Goal: Transaction & Acquisition: Purchase product/service

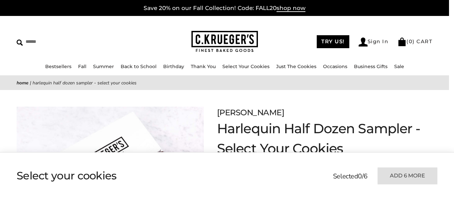
click at [449, 21] on html "Skip to content ****** Bestsellers Fall ALL Fall Gifts NEW! Cozy Autumn Fall Ce…" at bounding box center [224, 99] width 449 height 199
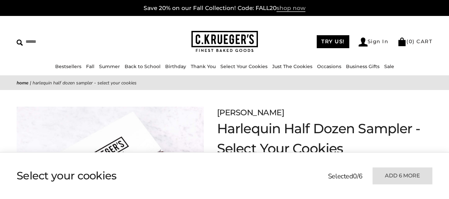
click at [290, 8] on span "shop now" at bounding box center [291, 8] width 29 height 7
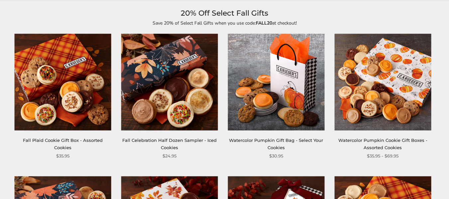
scroll to position [83, 0]
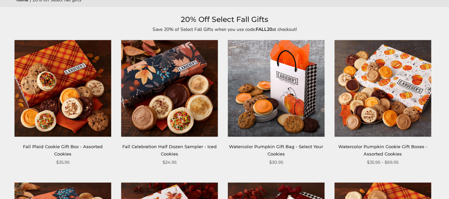
click at [188, 98] on img at bounding box center [169, 88] width 97 height 97
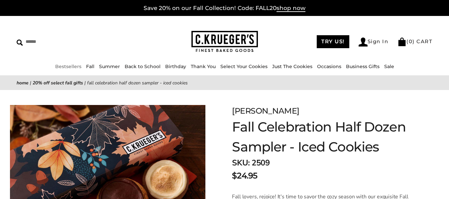
click at [59, 68] on link "Bestsellers" at bounding box center [68, 66] width 26 height 6
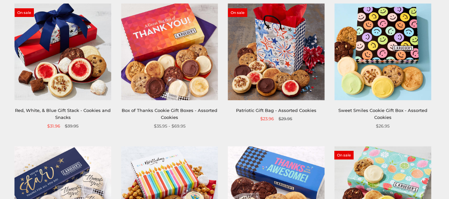
scroll to position [303, 0]
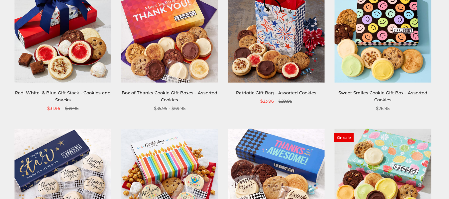
click at [181, 32] on img at bounding box center [169, 34] width 97 height 97
